Goal: Find specific page/section: Find specific page/section

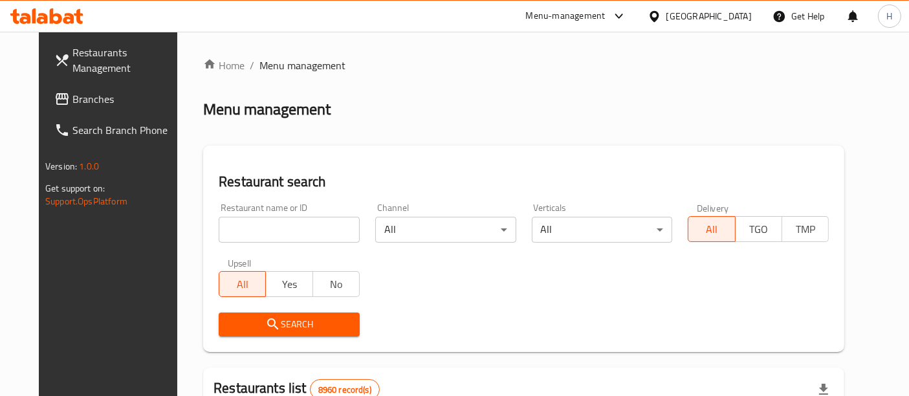
click at [236, 228] on input "search" at bounding box center [289, 230] width 141 height 26
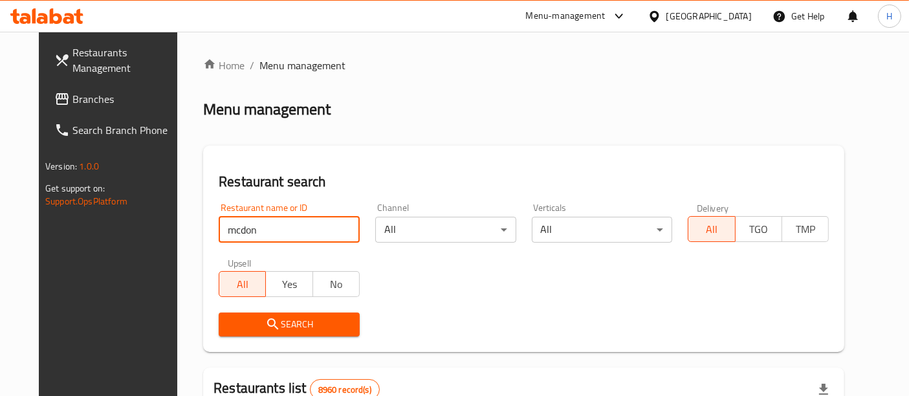
type input "mcdon"
click button "Search" at bounding box center [289, 324] width 141 height 24
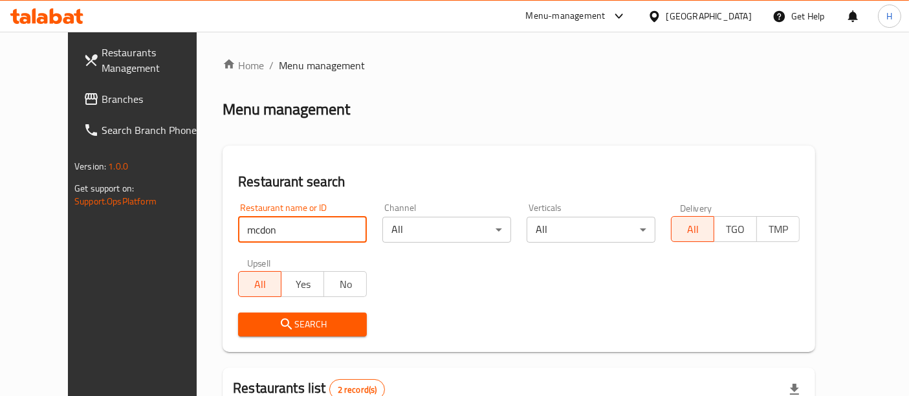
scroll to position [200, 0]
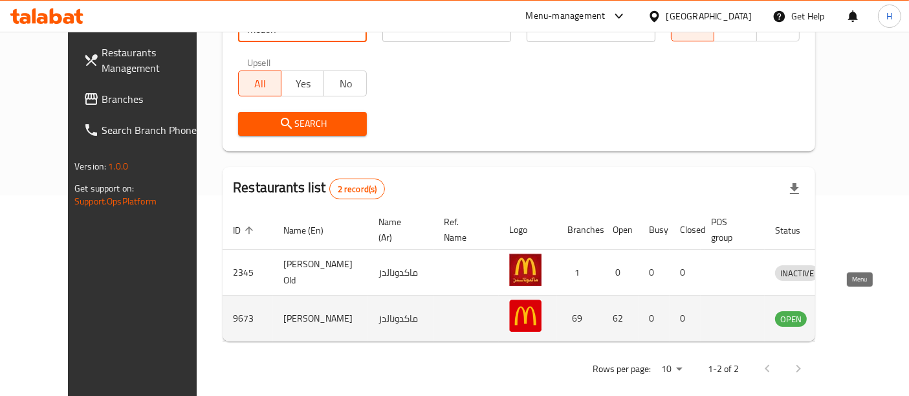
click at [860, 310] on icon "enhanced table" at bounding box center [853, 318] width 16 height 16
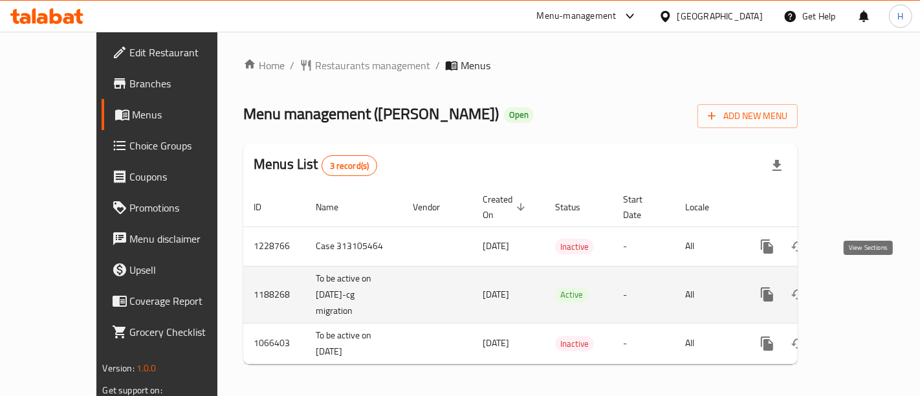
click at [861, 287] on icon "enhanced table" at bounding box center [860, 295] width 16 height 16
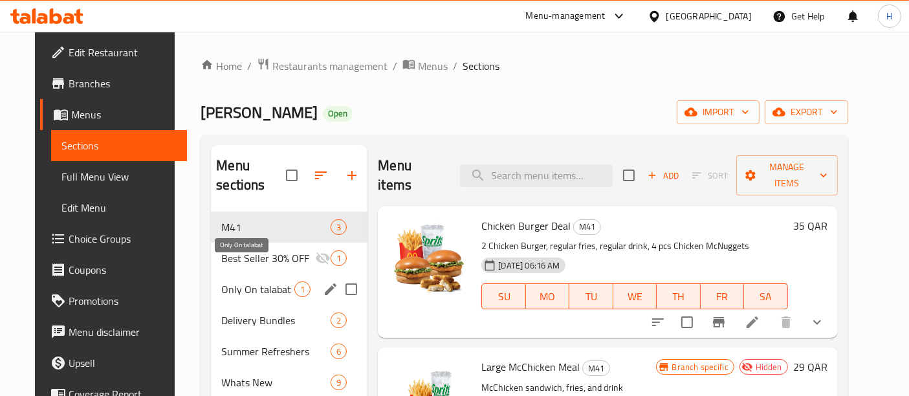
click at [256, 281] on span "Only On talabat" at bounding box center [257, 289] width 73 height 16
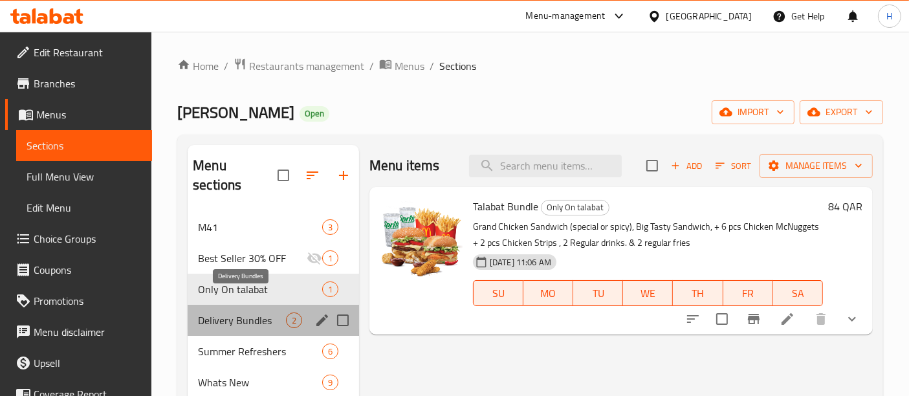
click at [266, 312] on span "Delivery Bundles" at bounding box center [242, 320] width 88 height 16
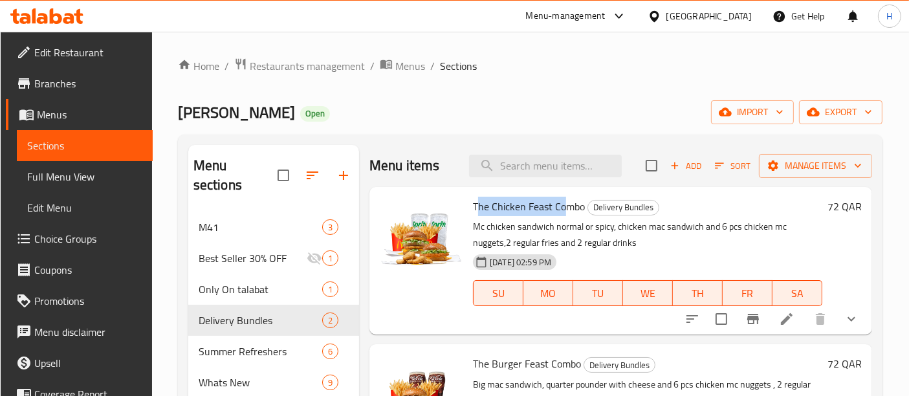
drag, startPoint x: 475, startPoint y: 204, endPoint x: 565, endPoint y: 199, distance: 89.4
click at [565, 199] on span "The Chicken Feast Combo" at bounding box center [529, 206] width 112 height 19
click at [480, 208] on span "The Chicken Feast Combo" at bounding box center [529, 206] width 112 height 19
drag, startPoint x: 473, startPoint y: 206, endPoint x: 582, endPoint y: 203, distance: 109.3
click at [582, 203] on span "The Chicken Feast Combo" at bounding box center [529, 206] width 112 height 19
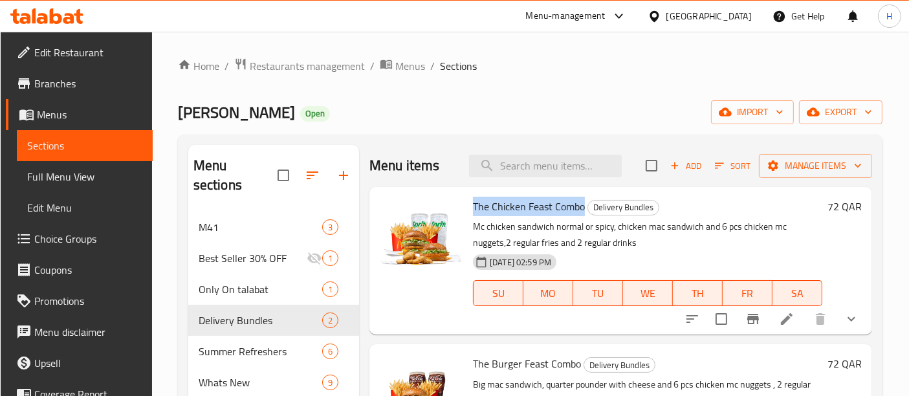
copy span "The Chicken Feast Combo"
